Goal: Task Accomplishment & Management: Use online tool/utility

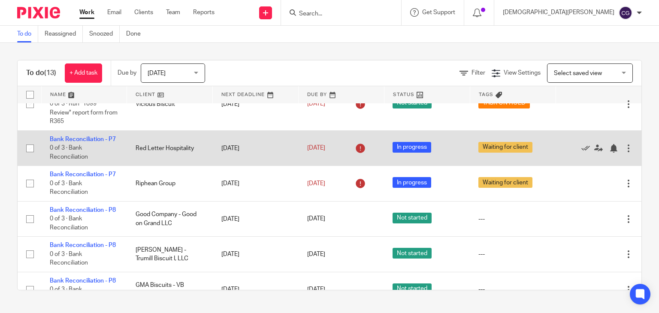
scroll to position [453, 0]
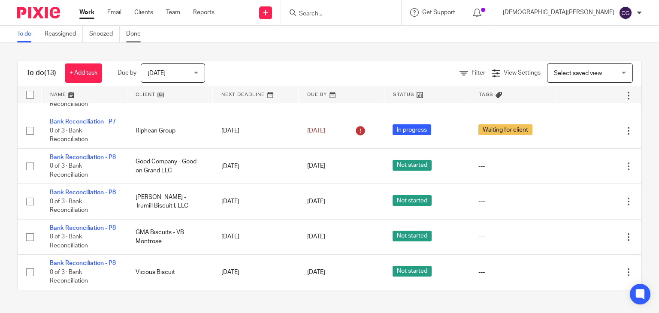
click at [135, 38] on link "Done" at bounding box center [136, 34] width 21 height 17
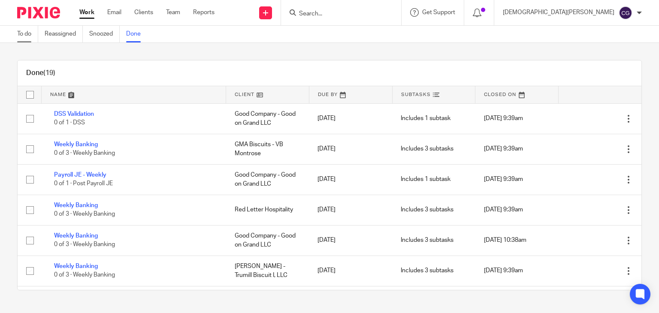
click at [27, 36] on link "To do" at bounding box center [27, 34] width 21 height 17
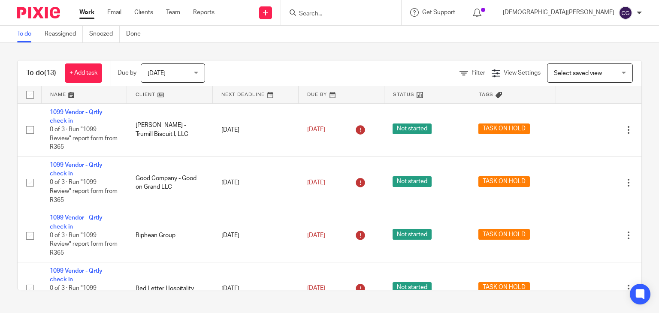
click at [191, 72] on span "Today" at bounding box center [170, 73] width 45 height 18
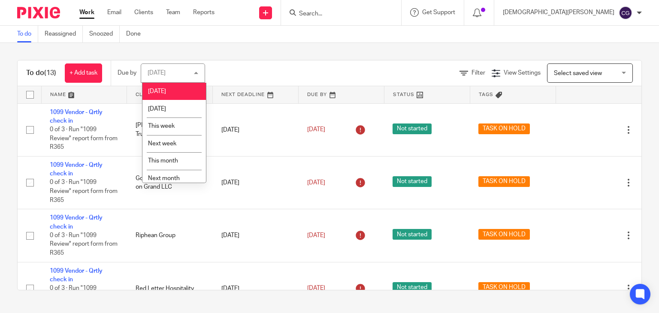
click at [194, 72] on div "Today Today" at bounding box center [173, 72] width 64 height 19
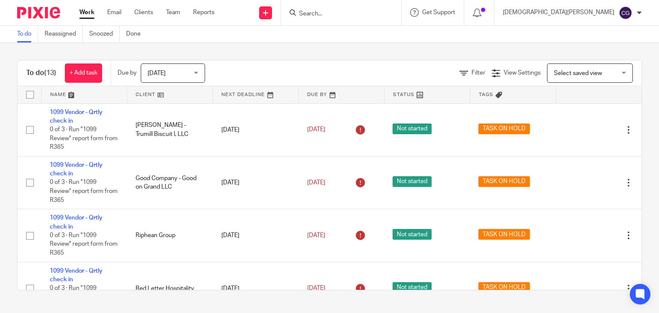
click at [607, 71] on div "Select saved view Select saved view" at bounding box center [590, 72] width 86 height 19
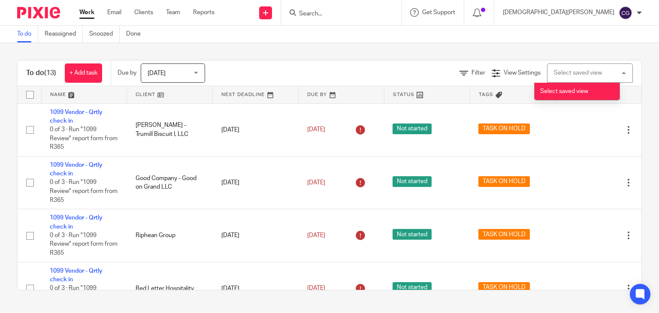
click at [612, 73] on div "Select saved view Select saved view" at bounding box center [590, 72] width 86 height 19
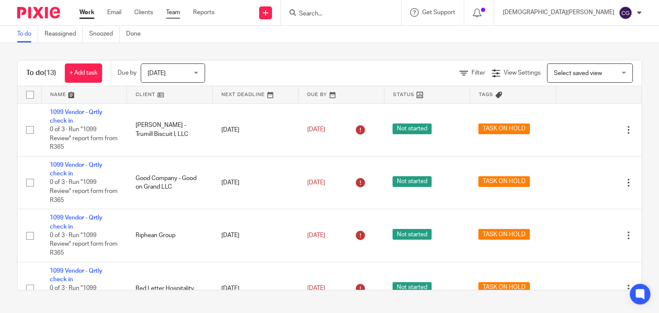
click at [168, 10] on link "Team" at bounding box center [173, 12] width 14 height 9
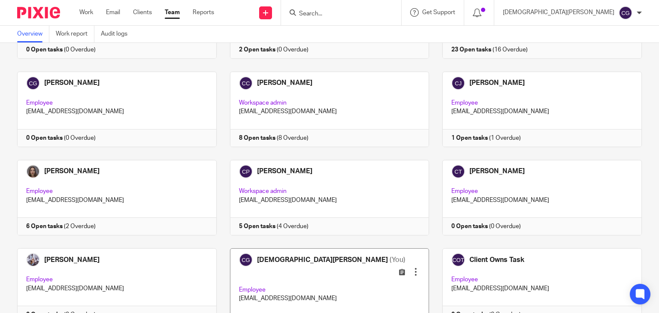
scroll to position [429, 0]
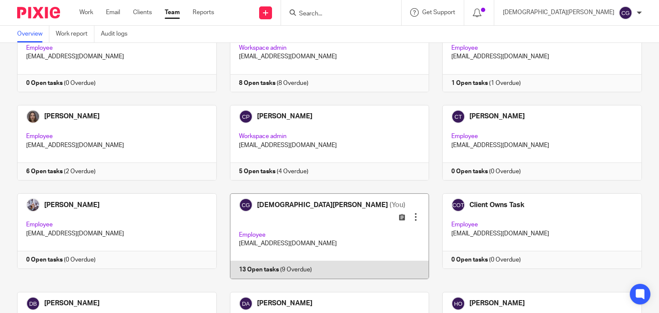
click at [338, 223] on link at bounding box center [323, 236] width 213 height 86
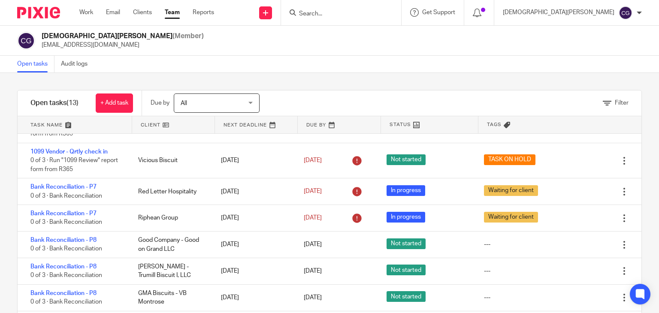
click at [247, 105] on div "All All" at bounding box center [217, 102] width 86 height 19
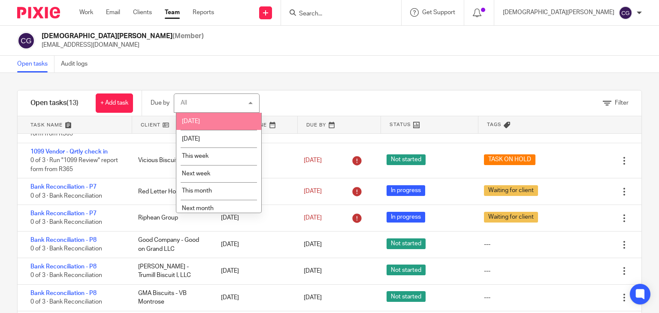
click at [324, 84] on div "Filter tasks Only show tasks matching all of these conditions 1 Client name Is …" at bounding box center [329, 193] width 659 height 240
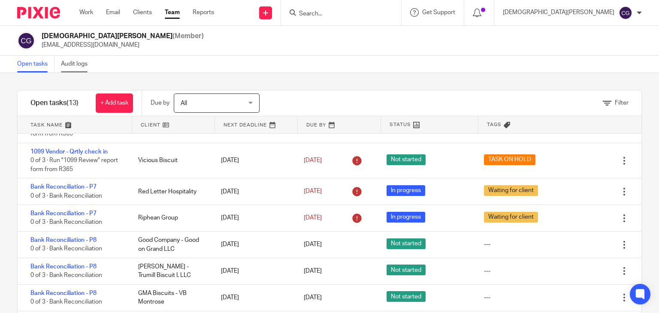
click at [67, 65] on link "Audit logs" at bounding box center [77, 64] width 33 height 17
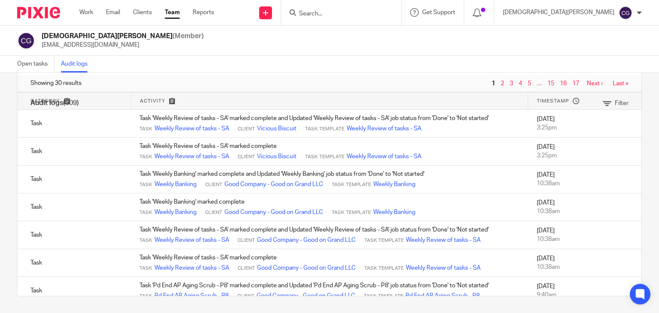
click at [500, 81] on link "2" at bounding box center [501, 84] width 3 height 6
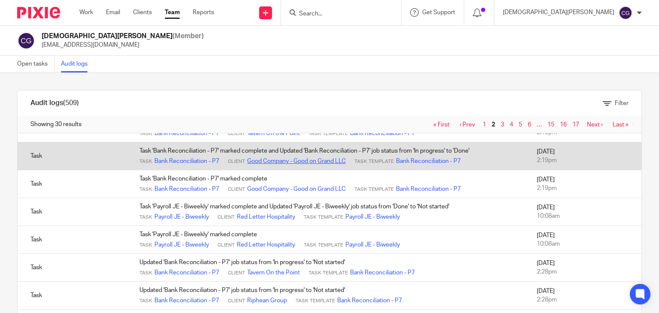
scroll to position [300, 0]
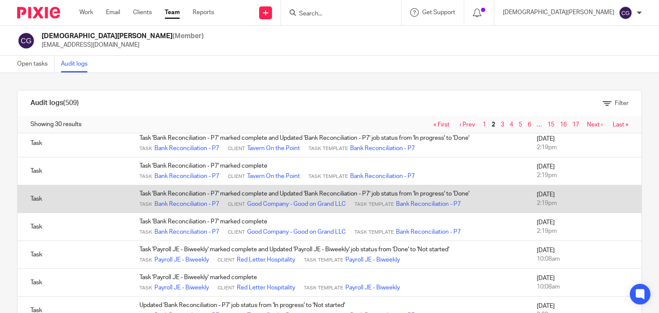
click at [226, 192] on td "Task 'Bank Reconciliation - P7' marked complete and Updated 'Bank Reconciliatio…" at bounding box center [329, 199] width 397 height 28
click at [168, 202] on link "Bank Reconciliation - P7" at bounding box center [186, 204] width 65 height 9
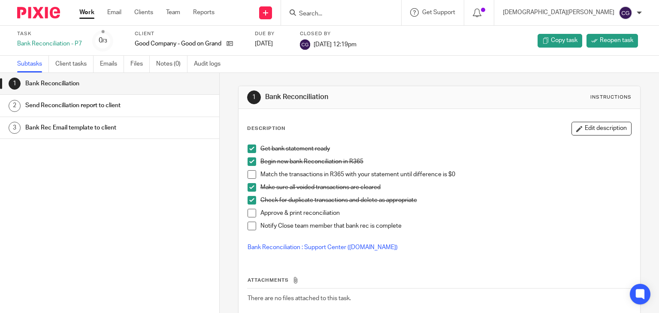
click at [249, 175] on span at bounding box center [251, 174] width 9 height 9
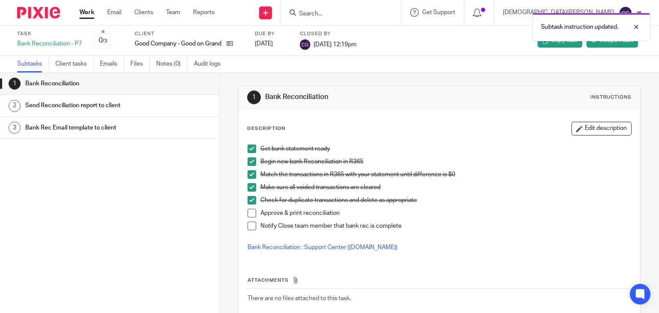
scroll to position [43, 0]
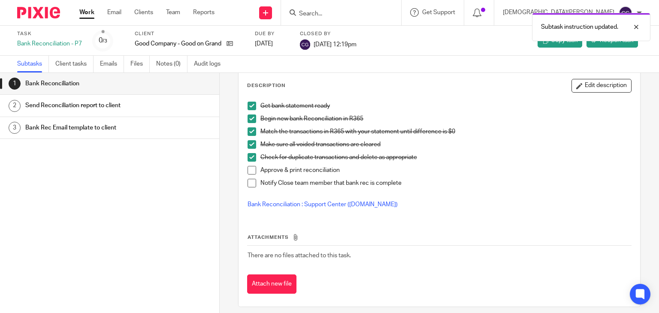
click at [75, 103] on h1 "Send Reconciliation report to client" at bounding box center [87, 105] width 124 height 13
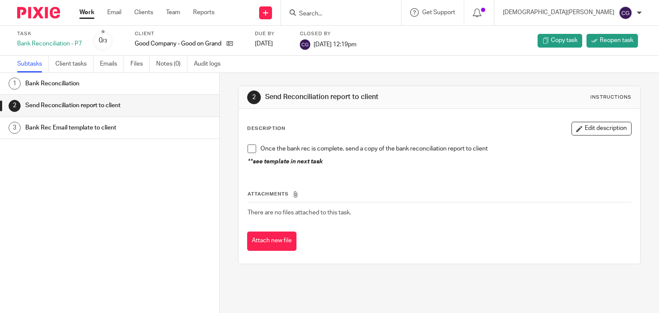
click at [163, 86] on div "Bank Reconciliation" at bounding box center [117, 83] width 185 height 13
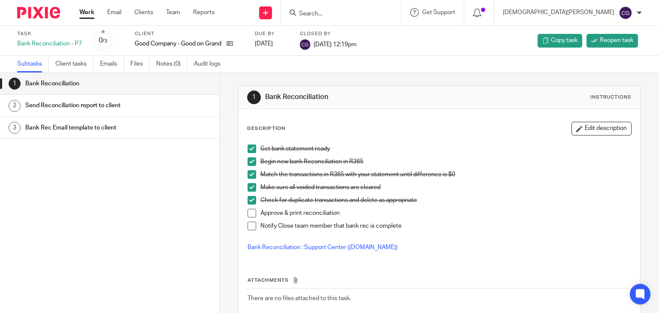
click at [197, 86] on div "Bank Reconciliation" at bounding box center [117, 83] width 185 height 13
click at [247, 214] on span at bounding box center [251, 213] width 9 height 9
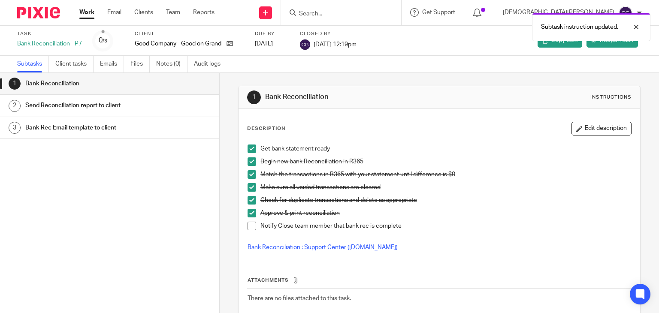
drag, startPoint x: 249, startPoint y: 223, endPoint x: 233, endPoint y: 214, distance: 18.1
click at [249, 223] on span at bounding box center [251, 226] width 9 height 9
click at [109, 103] on h1 "Send Reconciliation report to client" at bounding box center [87, 105] width 124 height 13
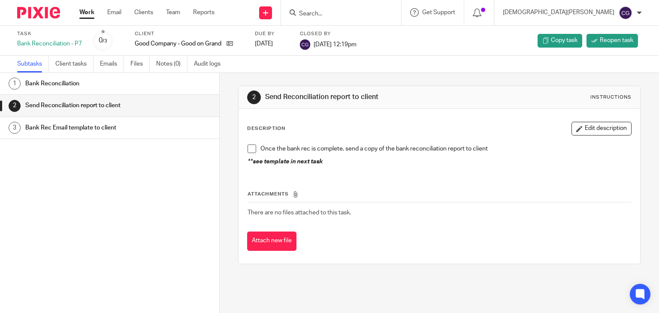
click at [250, 149] on span at bounding box center [251, 149] width 9 height 9
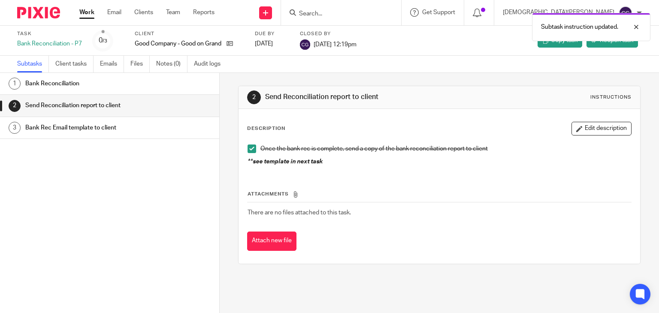
click at [99, 125] on h1 "Bank Rec Email template to client" at bounding box center [87, 127] width 124 height 13
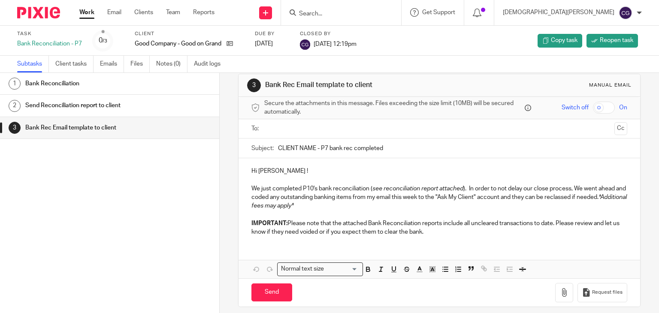
scroll to position [17, 0]
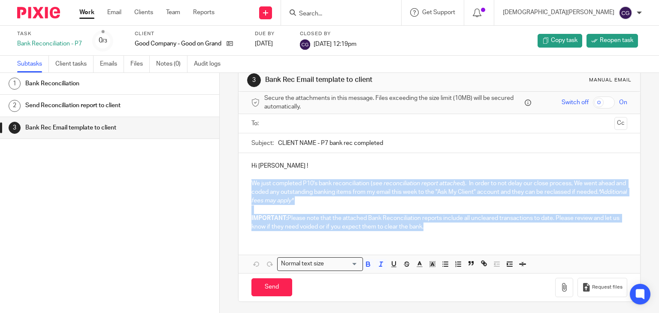
drag, startPoint x: 247, startPoint y: 182, endPoint x: 434, endPoint y: 233, distance: 193.8
click at [434, 233] on div "Hi Jordan ! We just completed P10's bank reconciliation ( see reconciliation re…" at bounding box center [439, 195] width 402 height 84
copy div "We just completed P10's bank reconciliation ( see reconciliation report attache…"
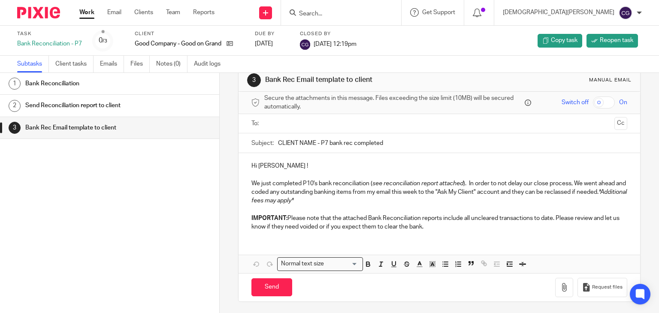
click at [326, 168] on p "Hi [PERSON_NAME] !" at bounding box center [439, 166] width 376 height 9
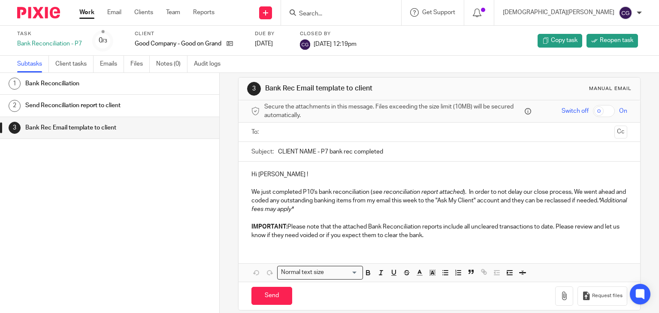
scroll to position [0, 0]
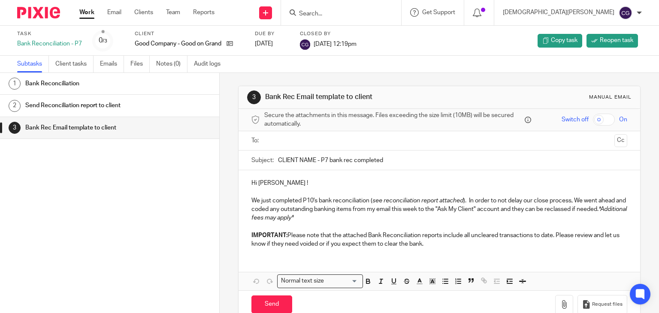
click at [89, 12] on link "Work" at bounding box center [86, 12] width 15 height 9
click at [204, 60] on link "Audit logs" at bounding box center [210, 64] width 33 height 17
